Goal: Information Seeking & Learning: Learn about a topic

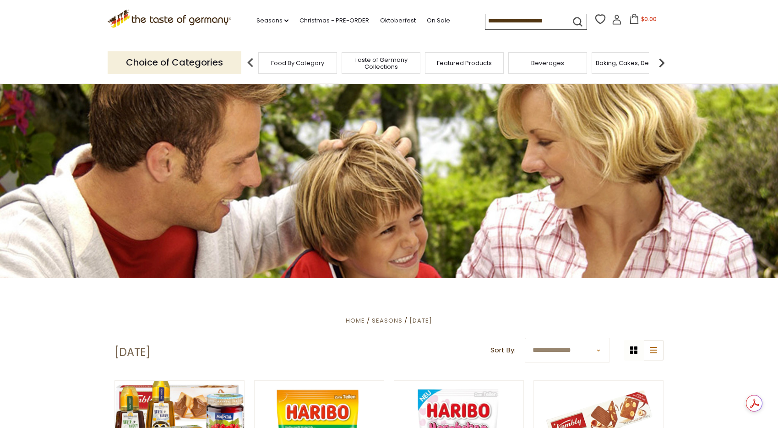
click at [317, 64] on span "Food By Category" at bounding box center [297, 63] width 53 height 7
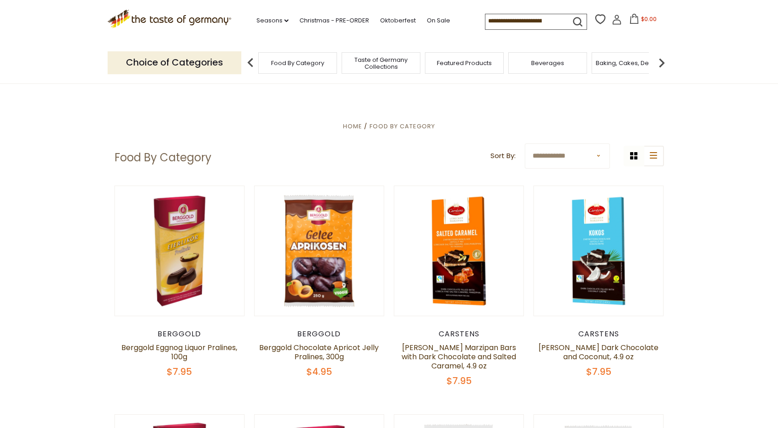
click at [488, 20] on input at bounding box center [523, 20] width 77 height 13
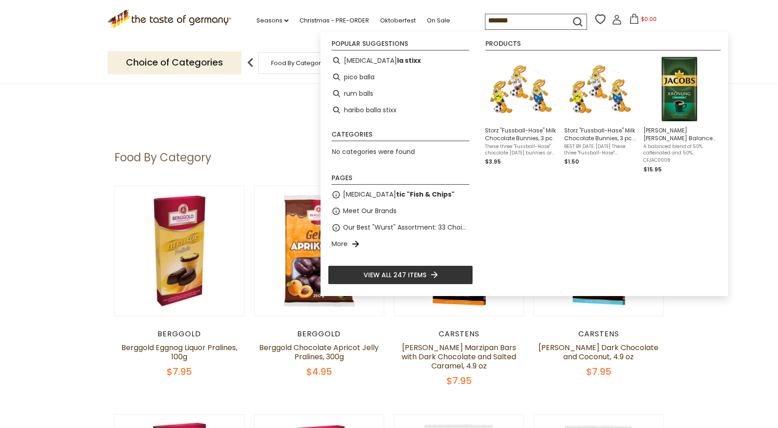
type input "********"
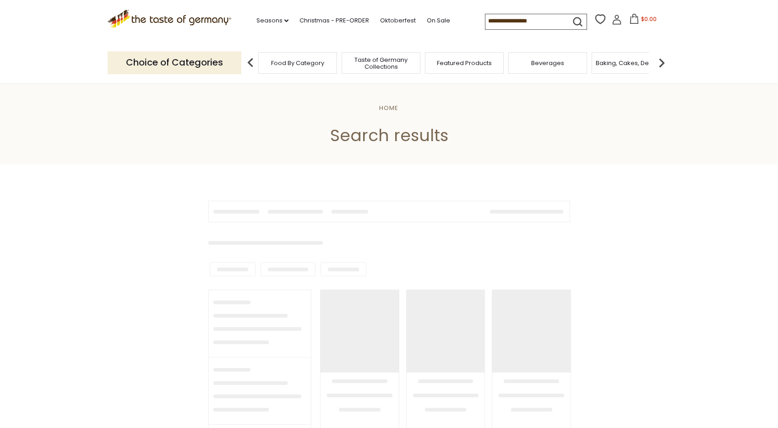
type input "********"
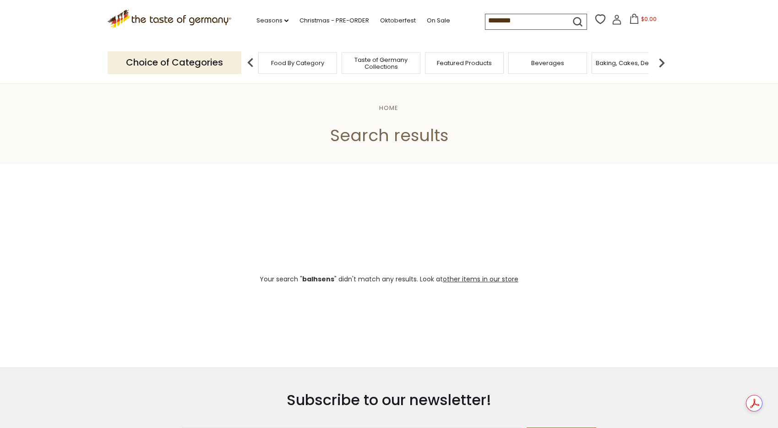
click at [461, 65] on span "Featured Products" at bounding box center [464, 63] width 55 height 7
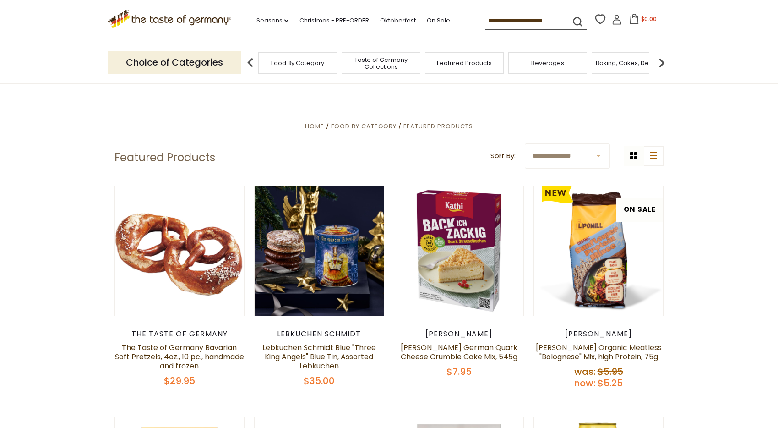
click at [497, 23] on input at bounding box center [523, 20] width 77 height 13
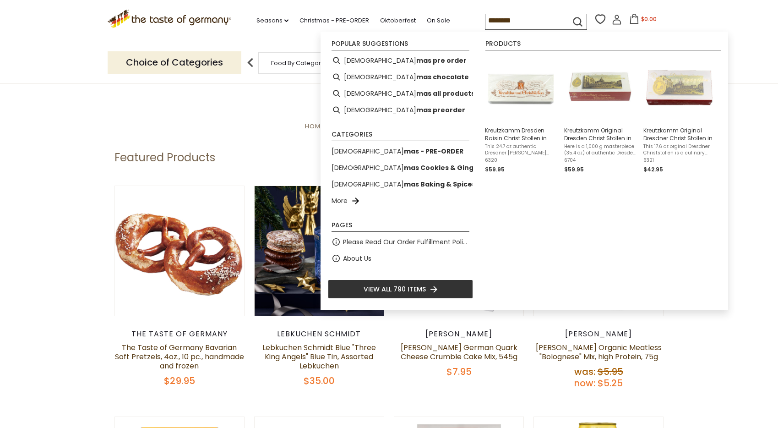
type input "*********"
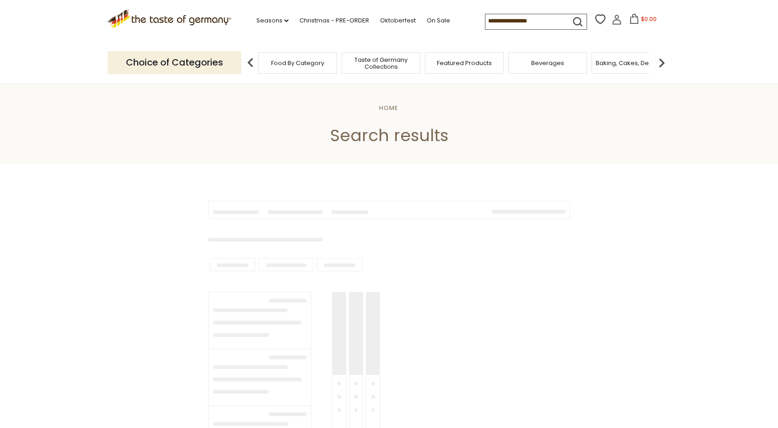
type input "*********"
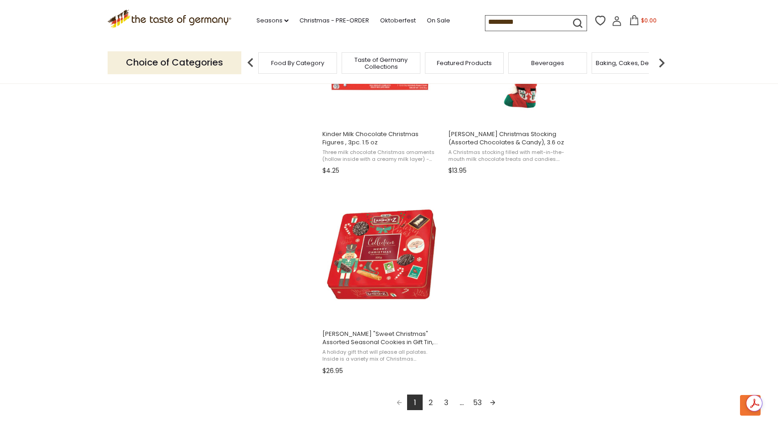
scroll to position [1469, 0]
click at [430, 401] on link "2" at bounding box center [431, 402] width 16 height 16
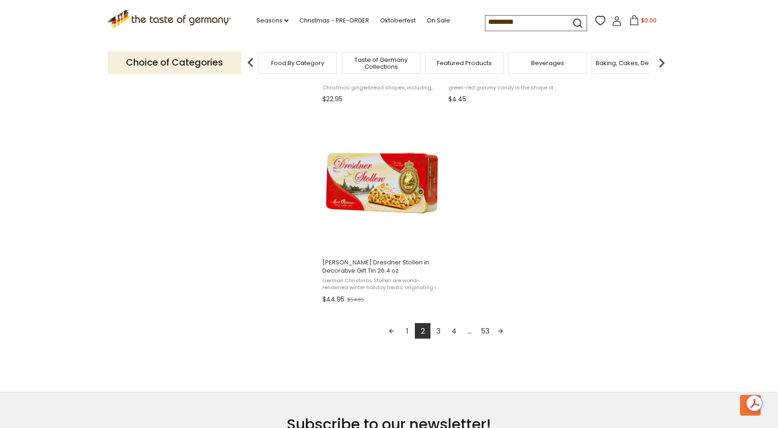
scroll to position [1545, 0]
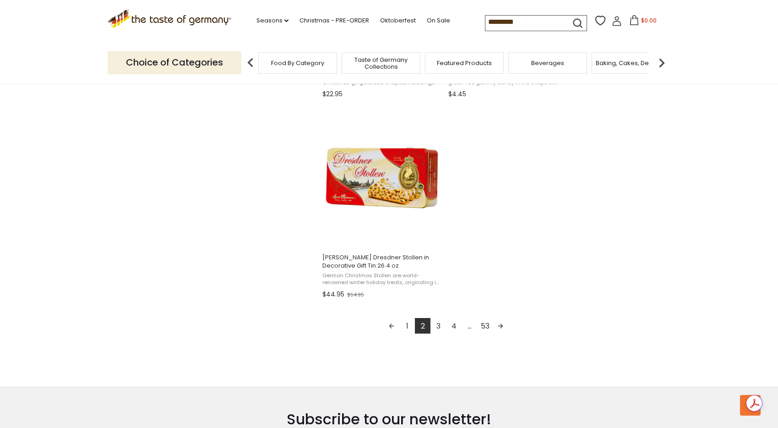
click at [437, 326] on link "3" at bounding box center [438, 326] width 16 height 16
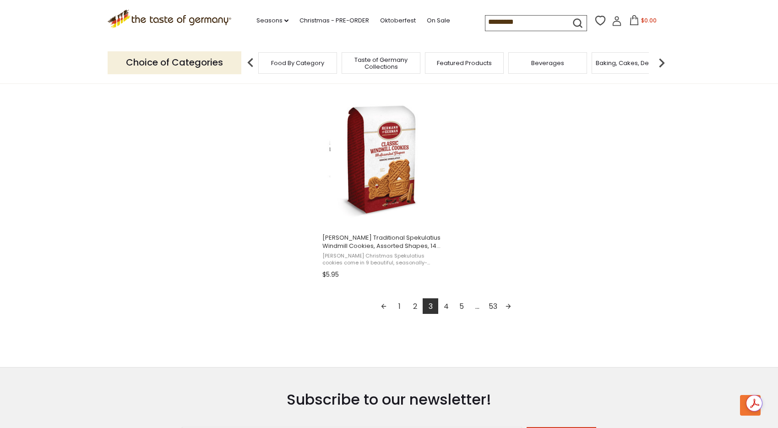
scroll to position [1624, 0]
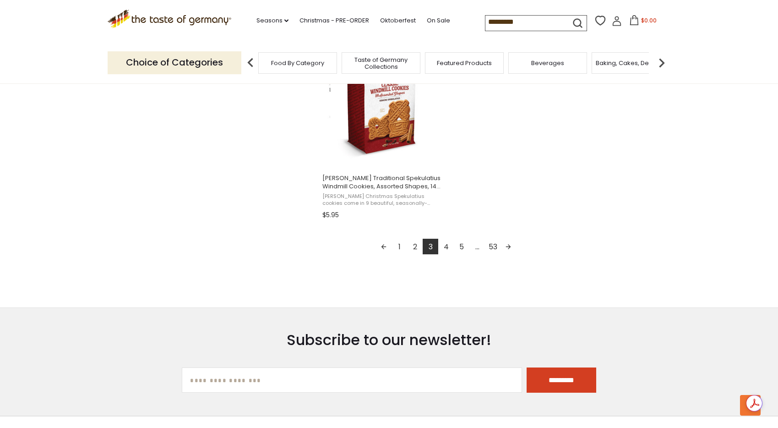
click at [445, 245] on link "4" at bounding box center [446, 247] width 16 height 16
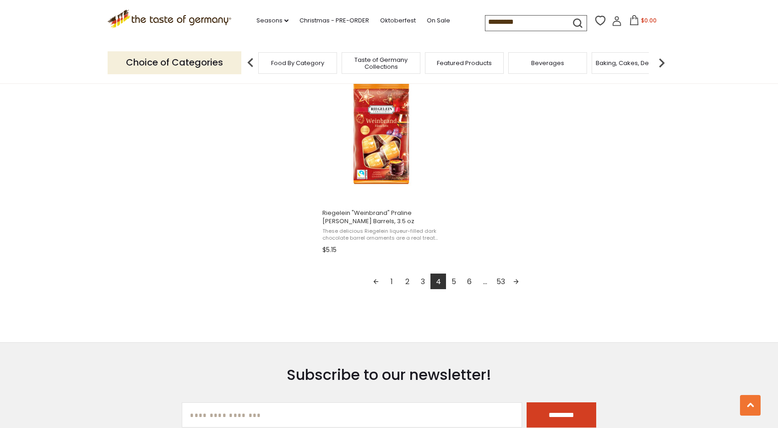
scroll to position [1598, 0]
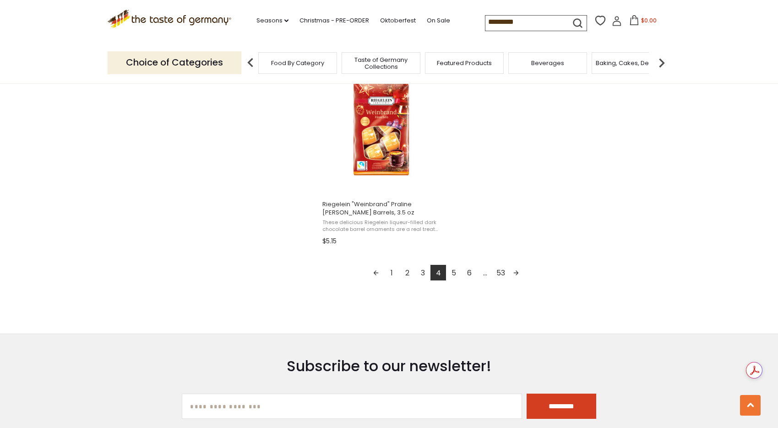
click at [455, 272] on link "5" at bounding box center [454, 273] width 16 height 16
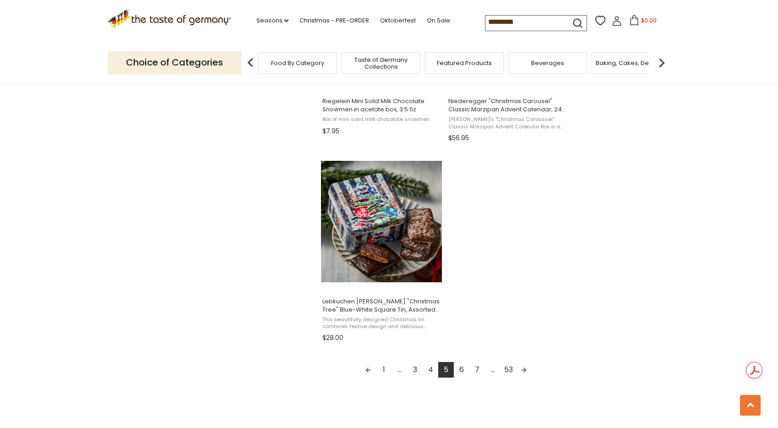
scroll to position [1497, 0]
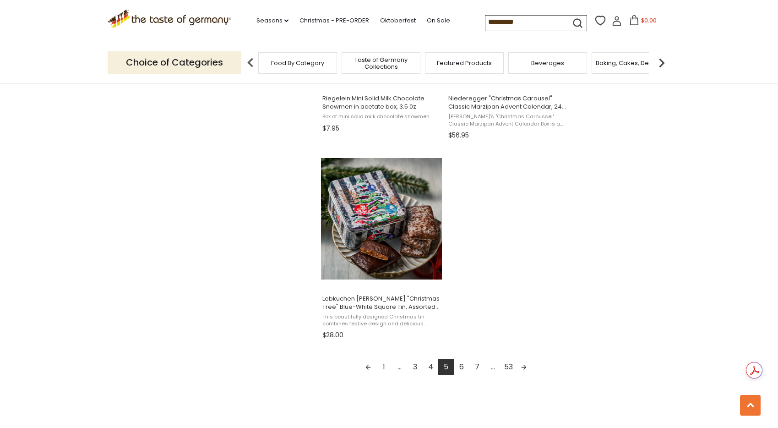
click at [463, 367] on link "6" at bounding box center [462, 367] width 16 height 16
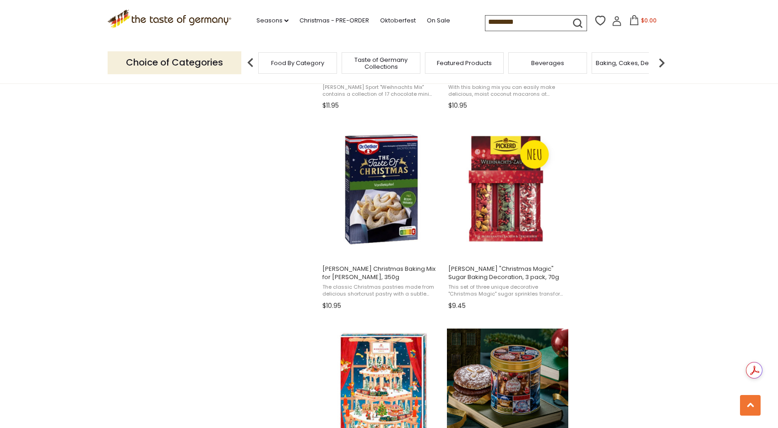
scroll to position [935, 0]
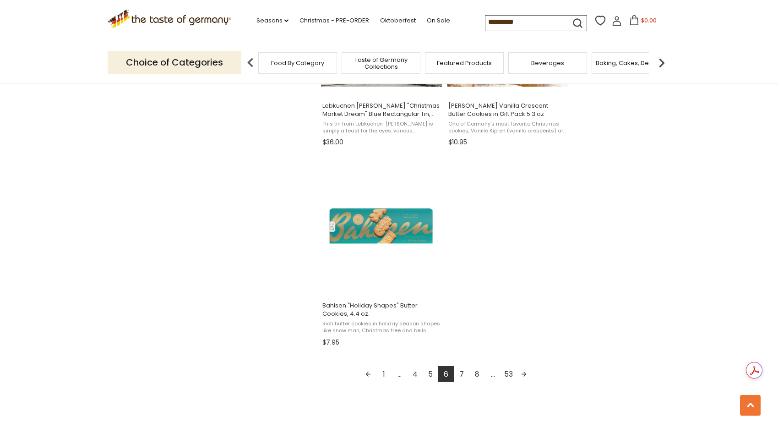
click at [459, 373] on link "7" at bounding box center [462, 374] width 16 height 16
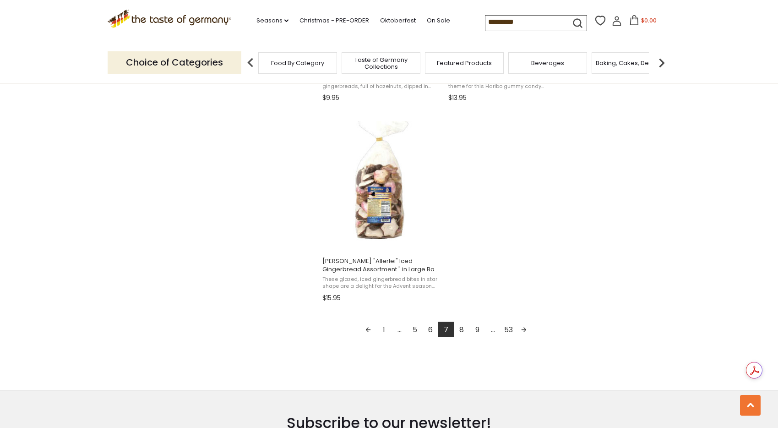
scroll to position [1555, 0]
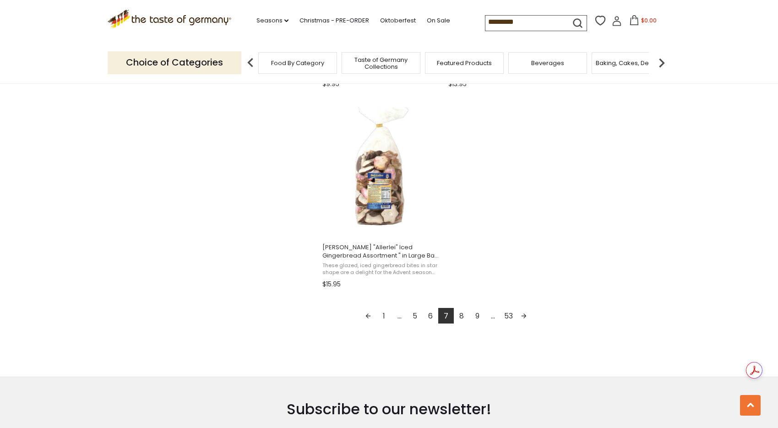
click at [463, 316] on link "8" at bounding box center [462, 316] width 16 height 16
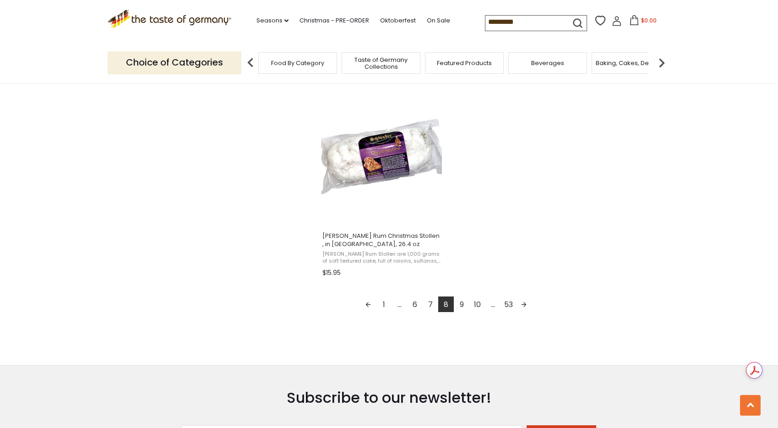
scroll to position [1573, 0]
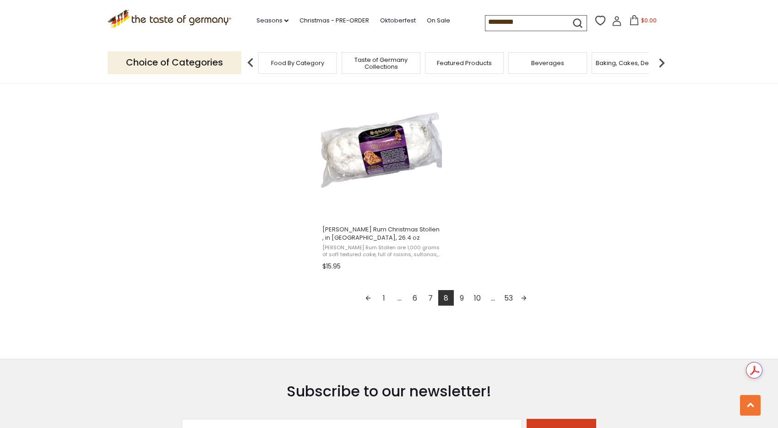
click at [462, 297] on link "9" at bounding box center [462, 298] width 16 height 16
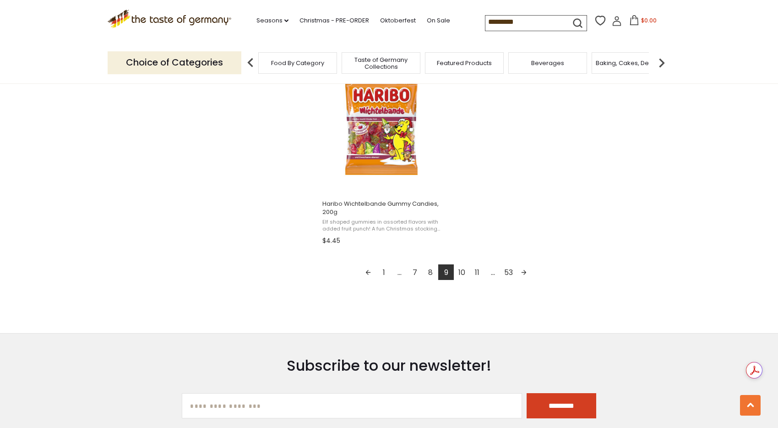
scroll to position [1600, 0]
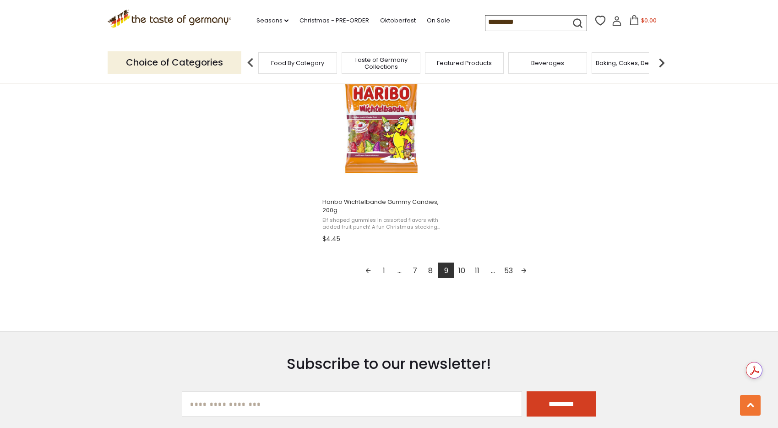
click at [464, 267] on link "10" at bounding box center [462, 270] width 16 height 16
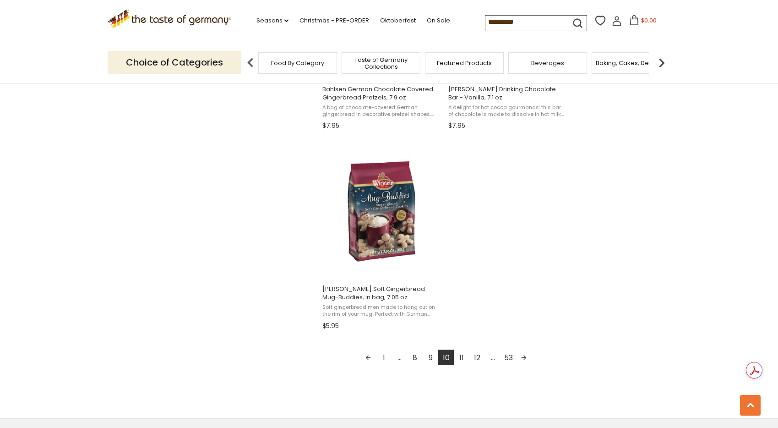
scroll to position [1550, 0]
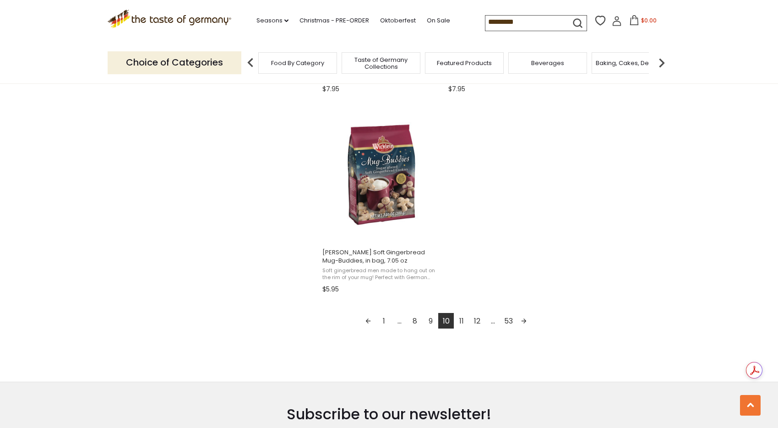
click at [462, 320] on link "11" at bounding box center [462, 321] width 16 height 16
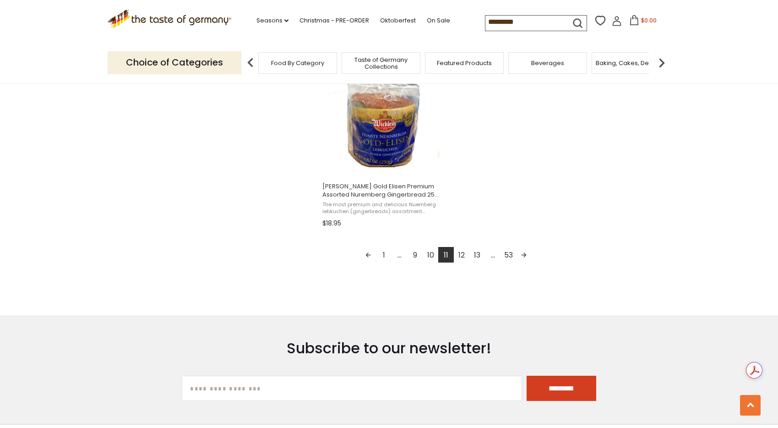
scroll to position [1619, 0]
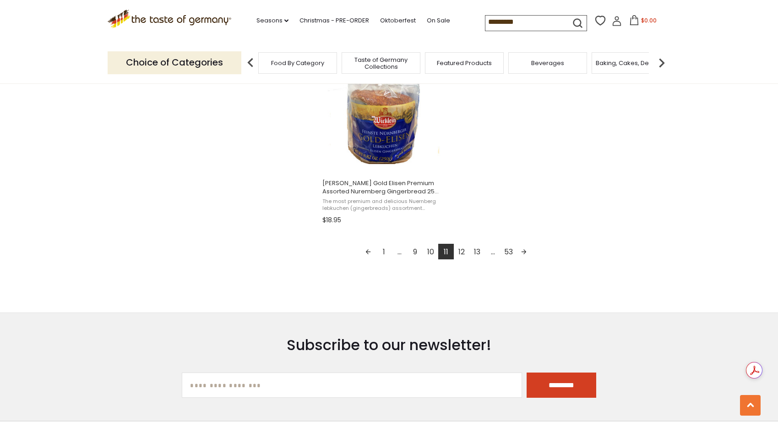
click at [462, 251] on link "12" at bounding box center [462, 252] width 16 height 16
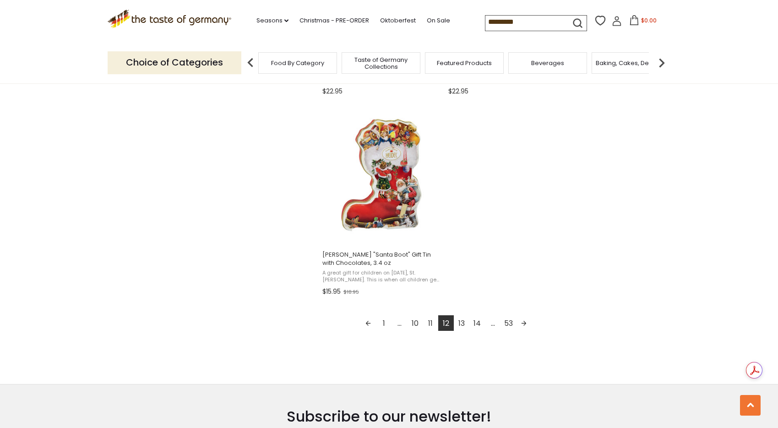
scroll to position [1599, 0]
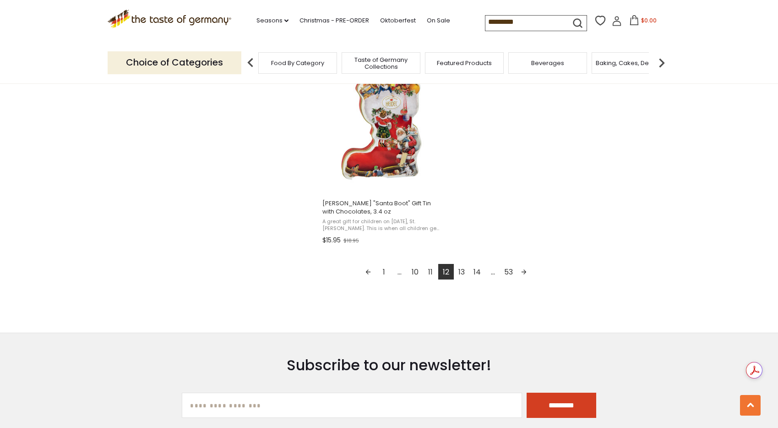
click at [462, 271] on link "13" at bounding box center [462, 272] width 16 height 16
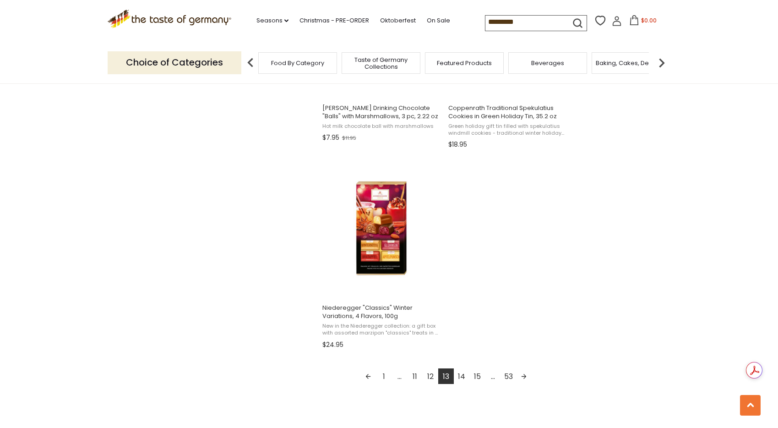
scroll to position [1496, 0]
click at [462, 374] on link "14" at bounding box center [462, 375] width 16 height 16
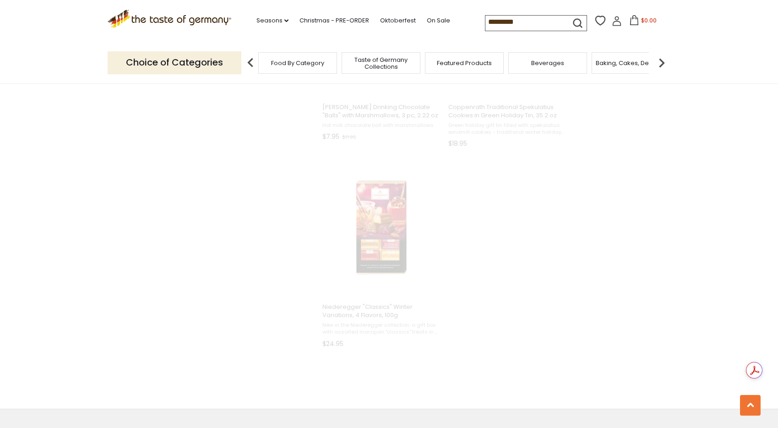
scroll to position [429, 0]
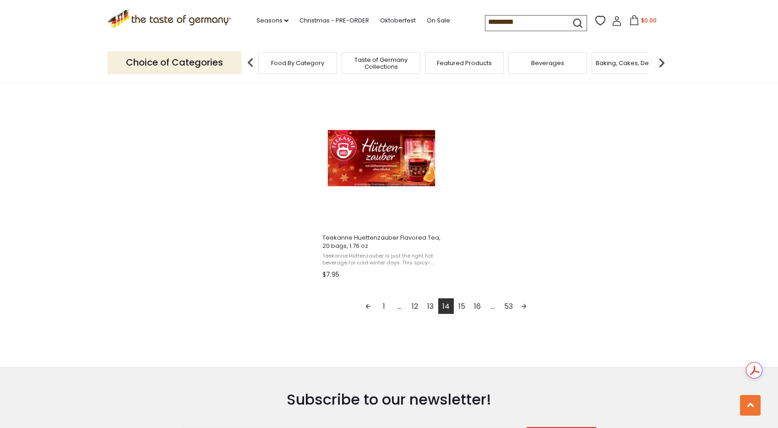
scroll to position [1574, 0]
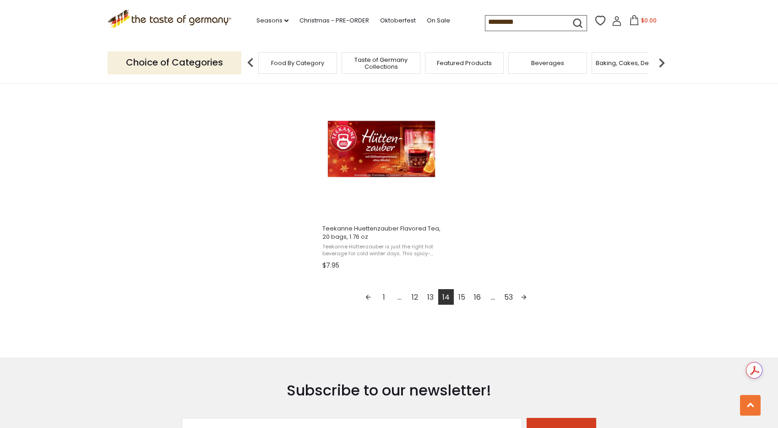
click at [461, 297] on link "15" at bounding box center [462, 297] width 16 height 16
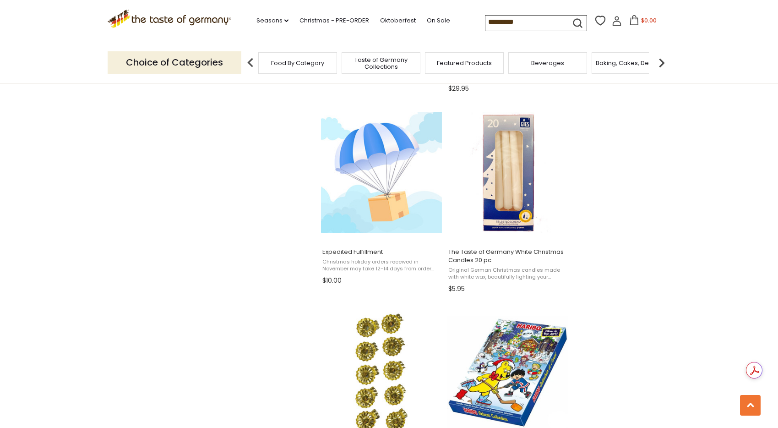
scroll to position [961, 0]
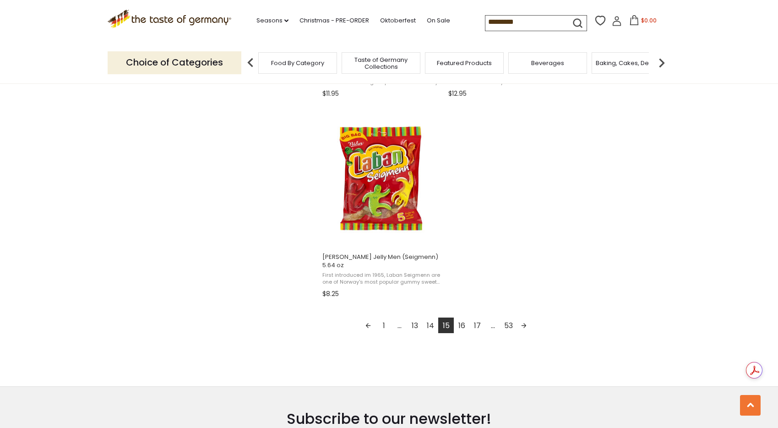
click at [459, 325] on link "16" at bounding box center [462, 325] width 16 height 16
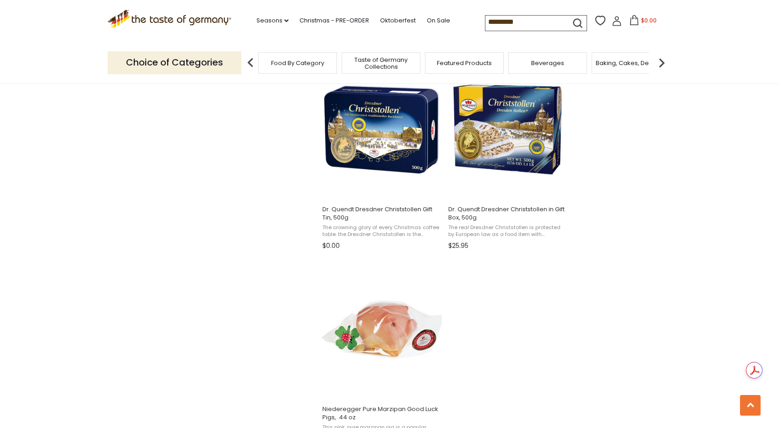
scroll to position [1399, 0]
